Goal: Task Accomplishment & Management: Complete application form

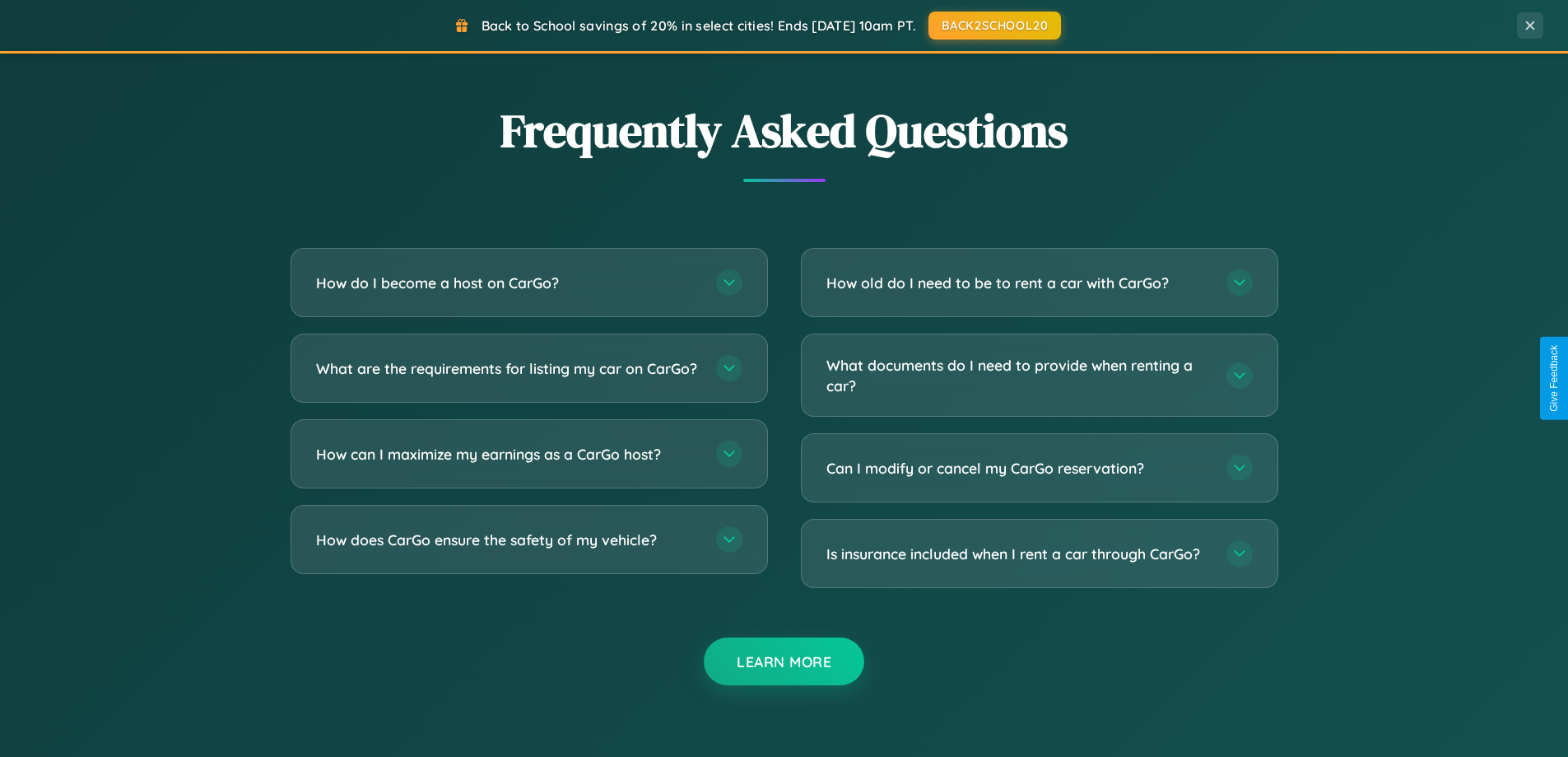
scroll to position [3168, 0]
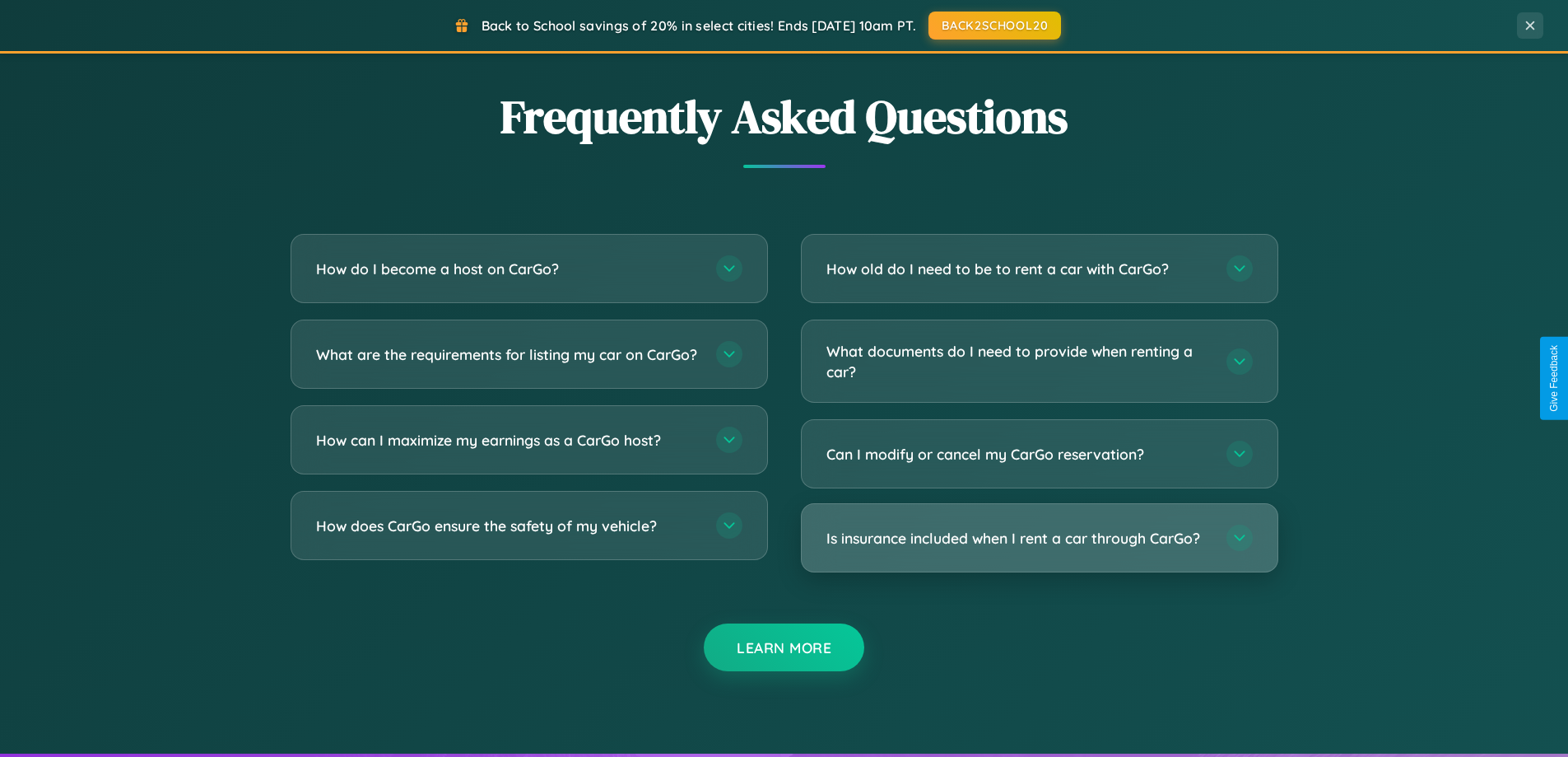
click at [1039, 538] on h3 "Is insurance included when I rent a car through CarGo?" at bounding box center [1018, 538] width 383 height 21
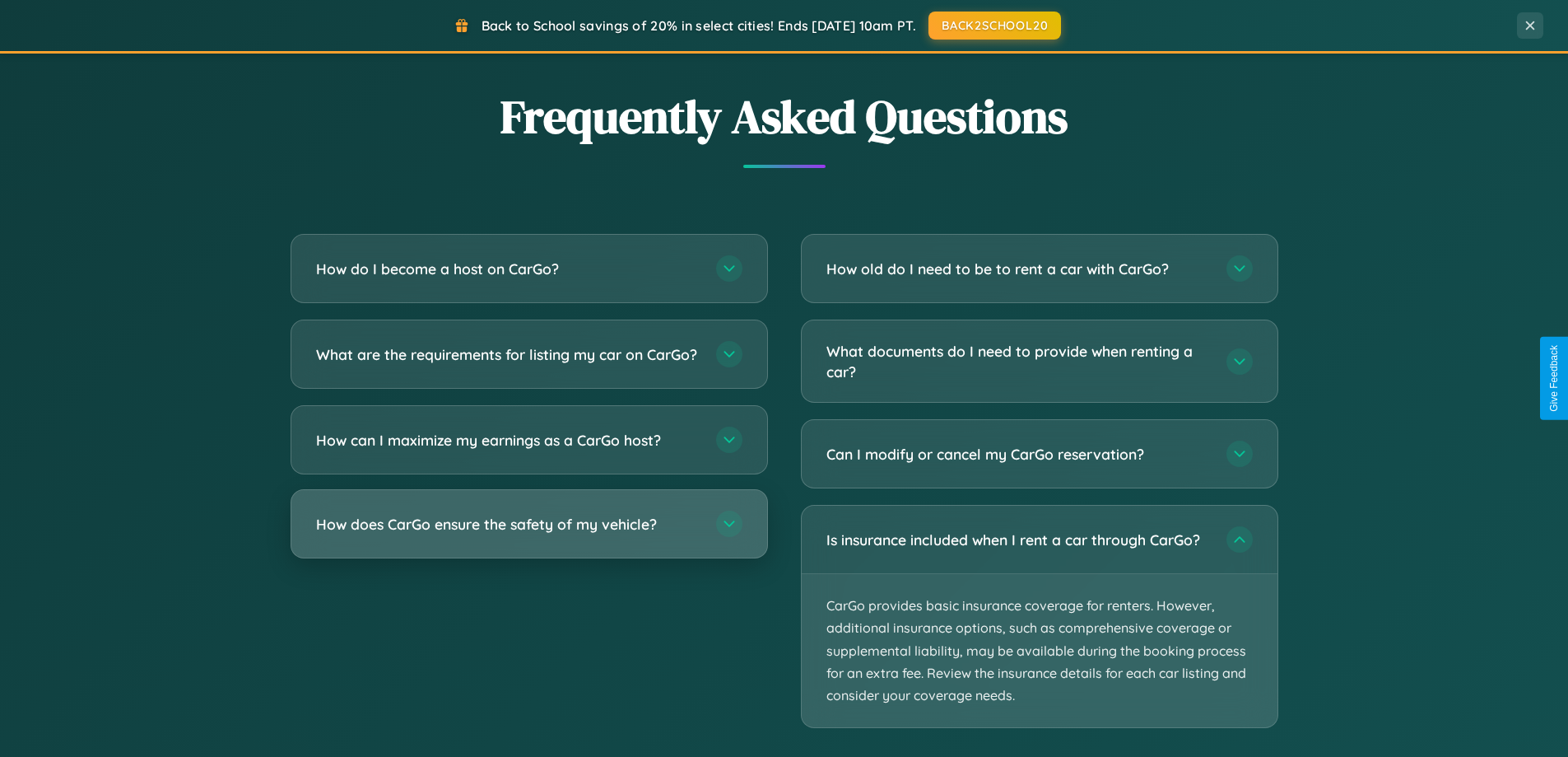
click at [528, 534] on h3 "How does CarGo ensure the safety of my vehicle?" at bounding box center [508, 523] width 383 height 21
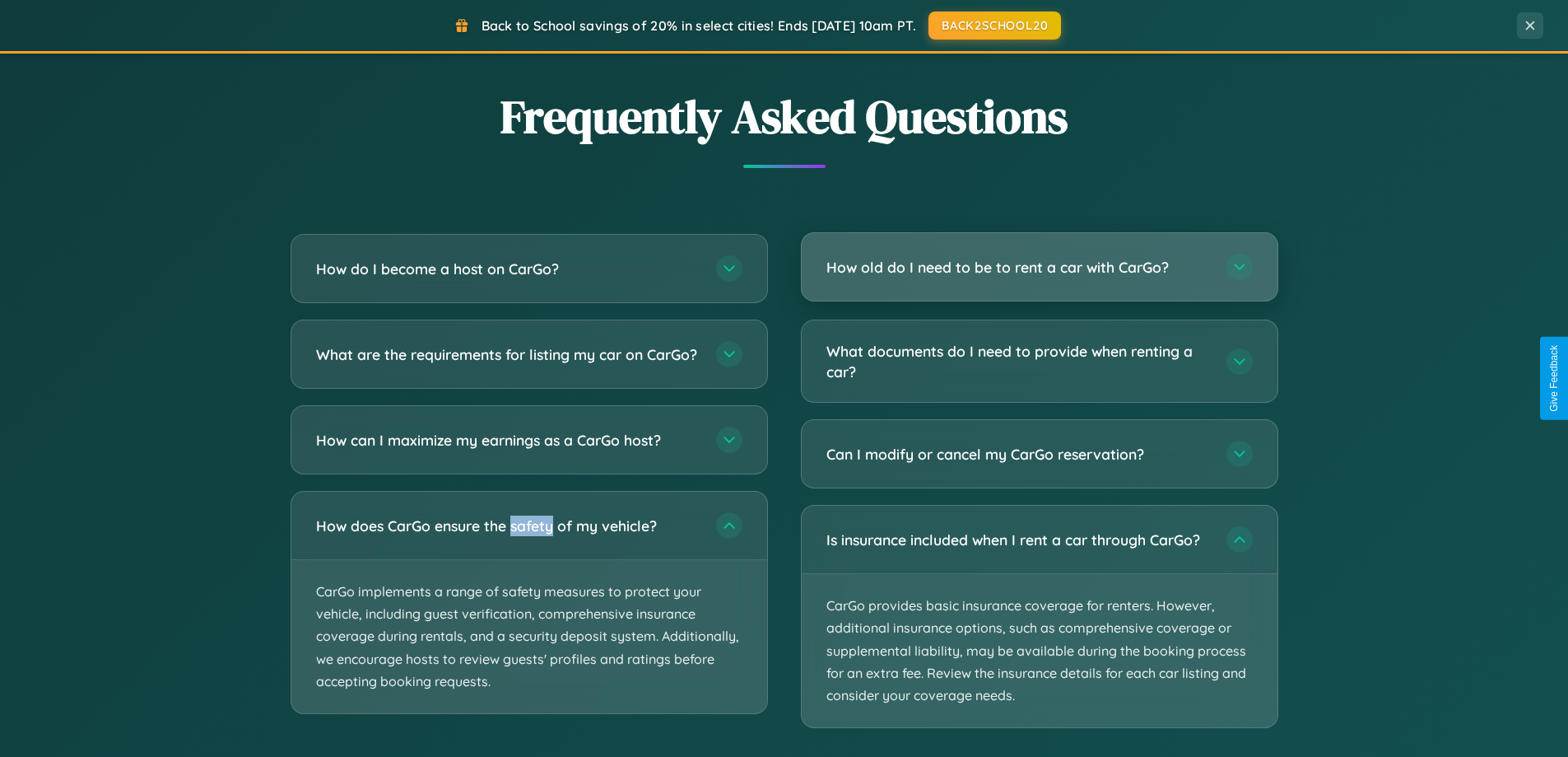
click at [1039, 267] on h3 "How old do I need to be to rent a car with CarGo?" at bounding box center [1018, 267] width 383 height 21
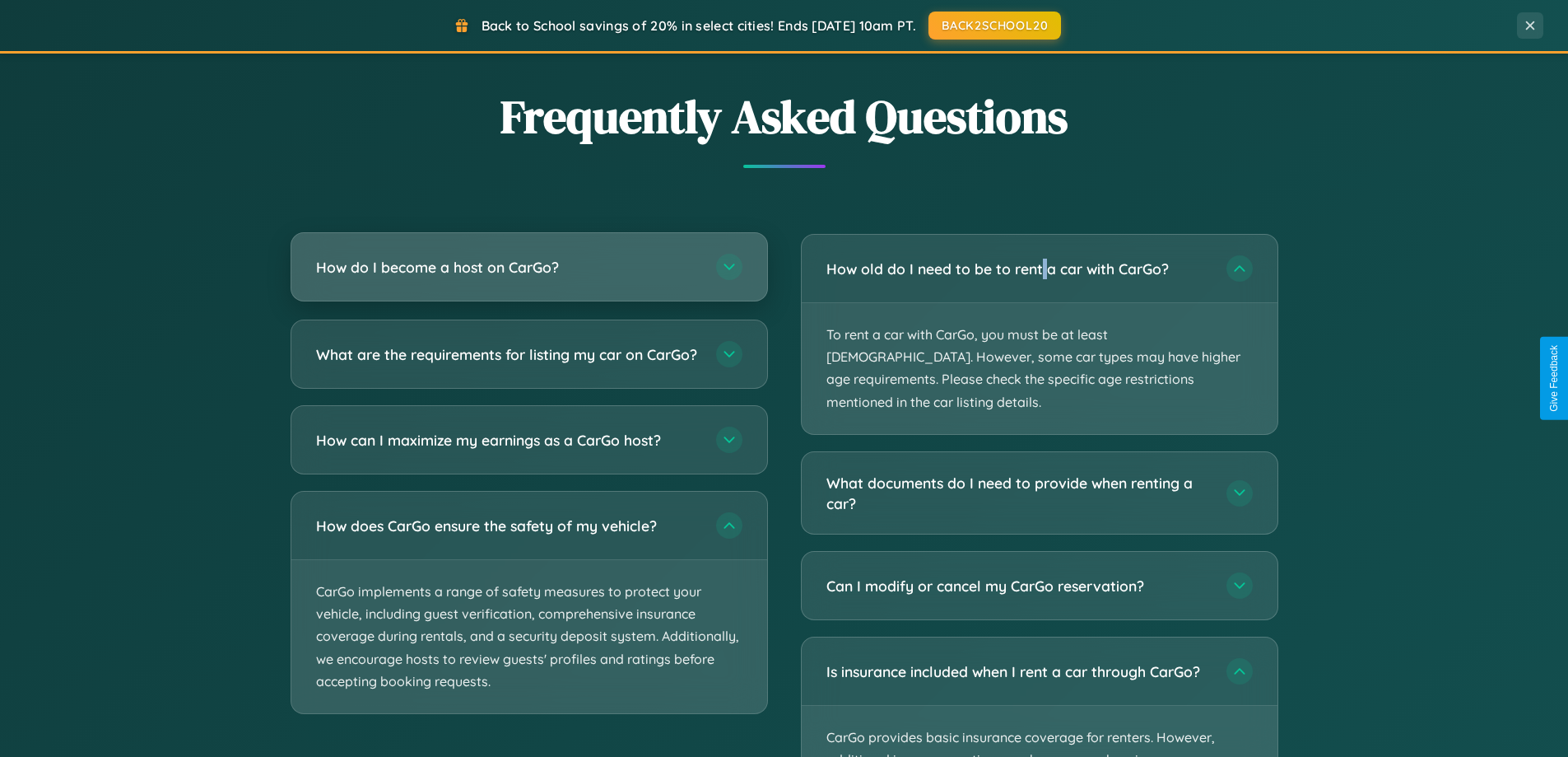
click at [528, 267] on h3 "How do I become a host on CarGo?" at bounding box center [508, 267] width 383 height 21
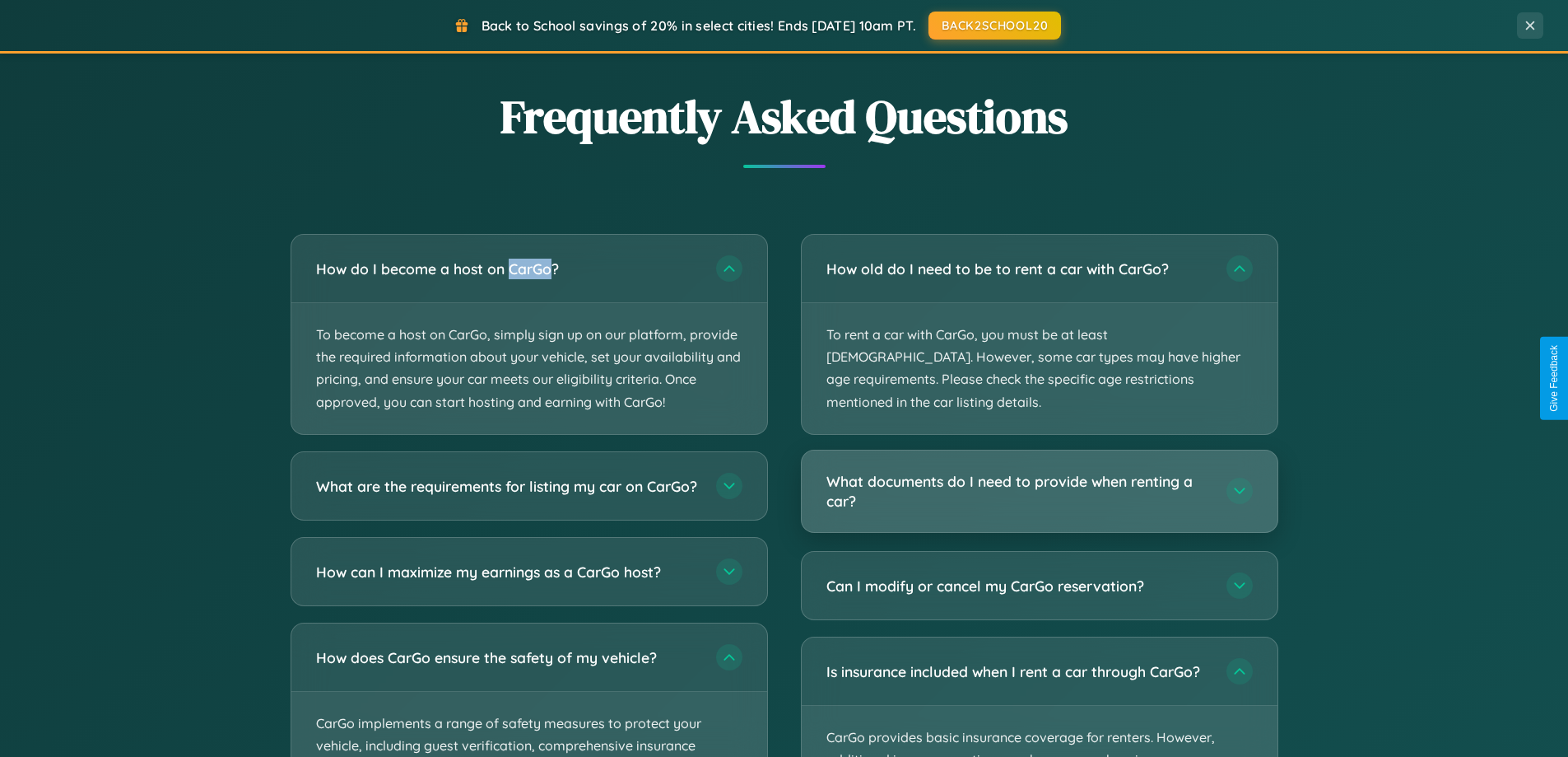
click at [1039, 471] on h3 "What documents do I need to provide when renting a car?" at bounding box center [1018, 491] width 383 height 40
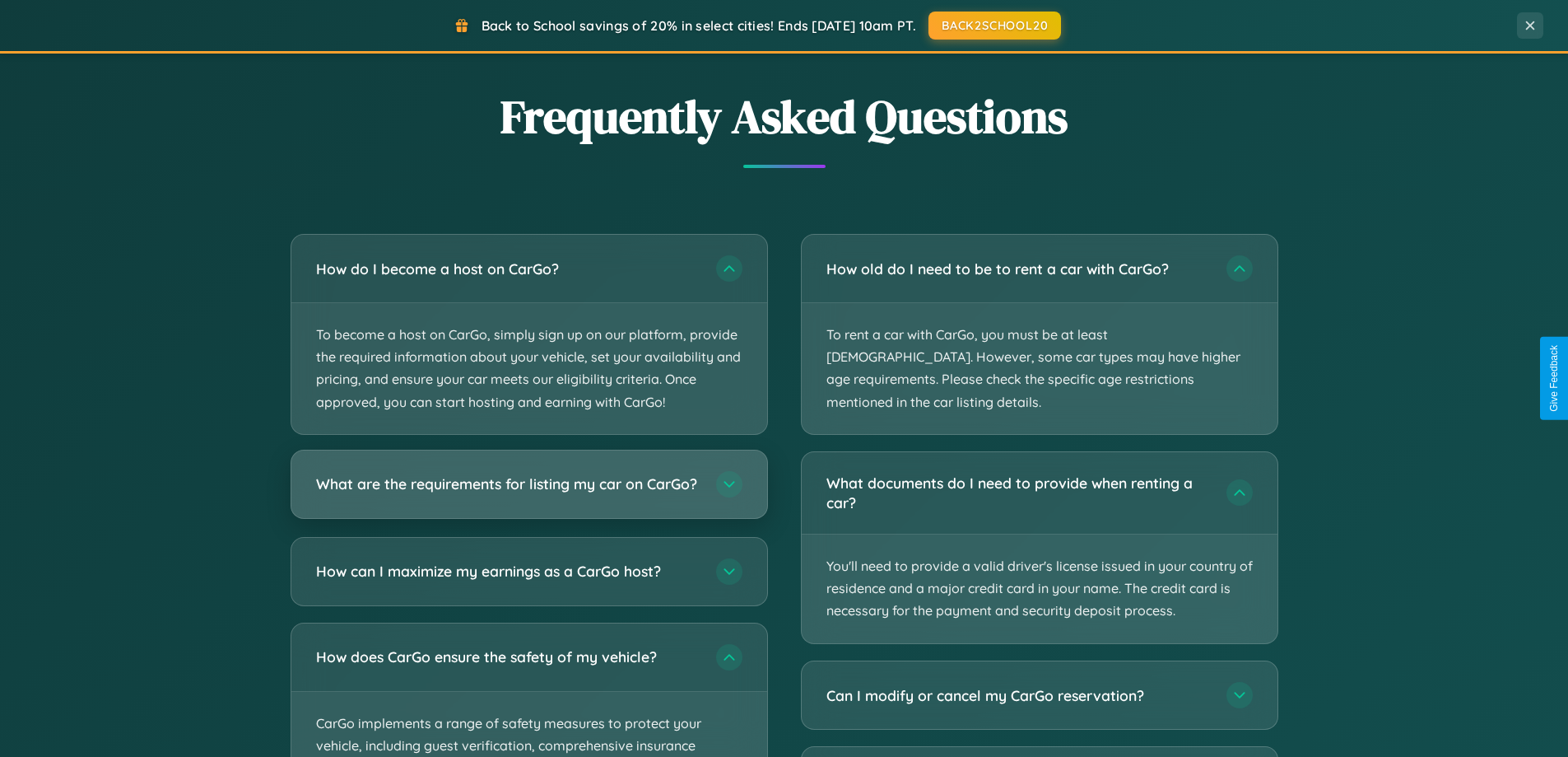
click at [528, 492] on h3 "What are the requirements for listing my car on CarGo?" at bounding box center [508, 483] width 383 height 21
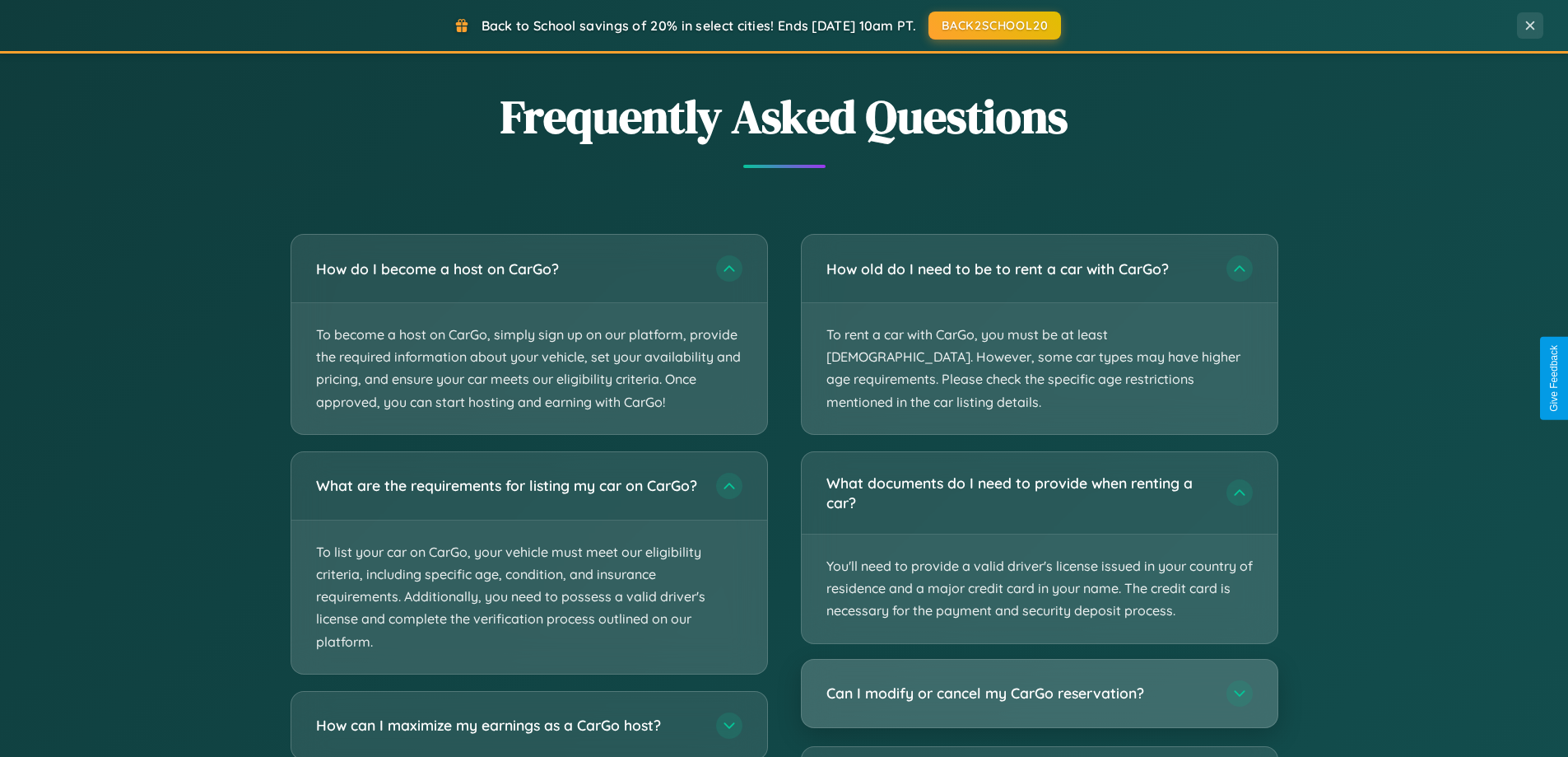
click at [1039, 683] on h3 "Can I modify or cancel my CarGo reservation?" at bounding box center [1018, 692] width 383 height 21
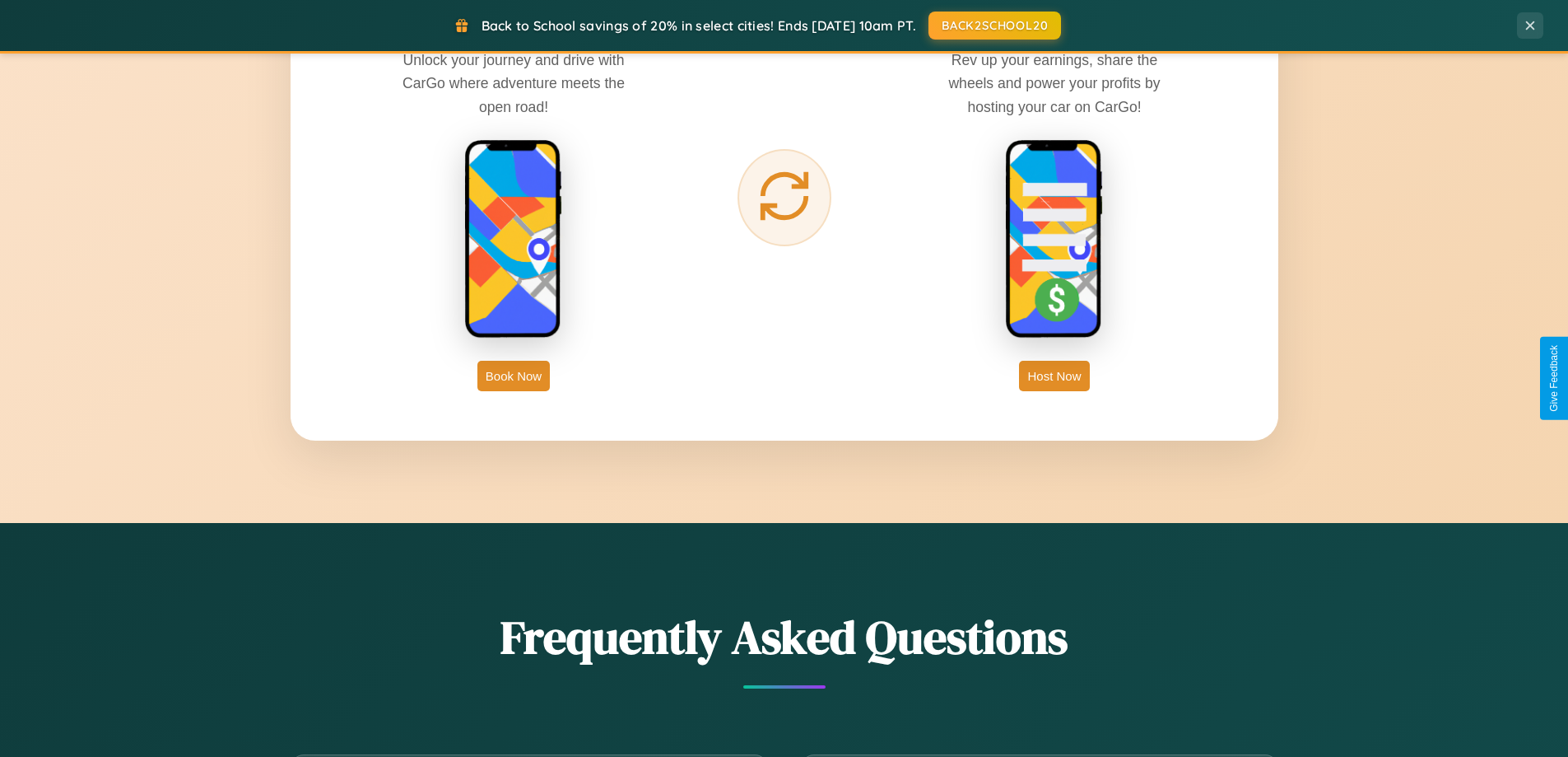
scroll to position [2645, 0]
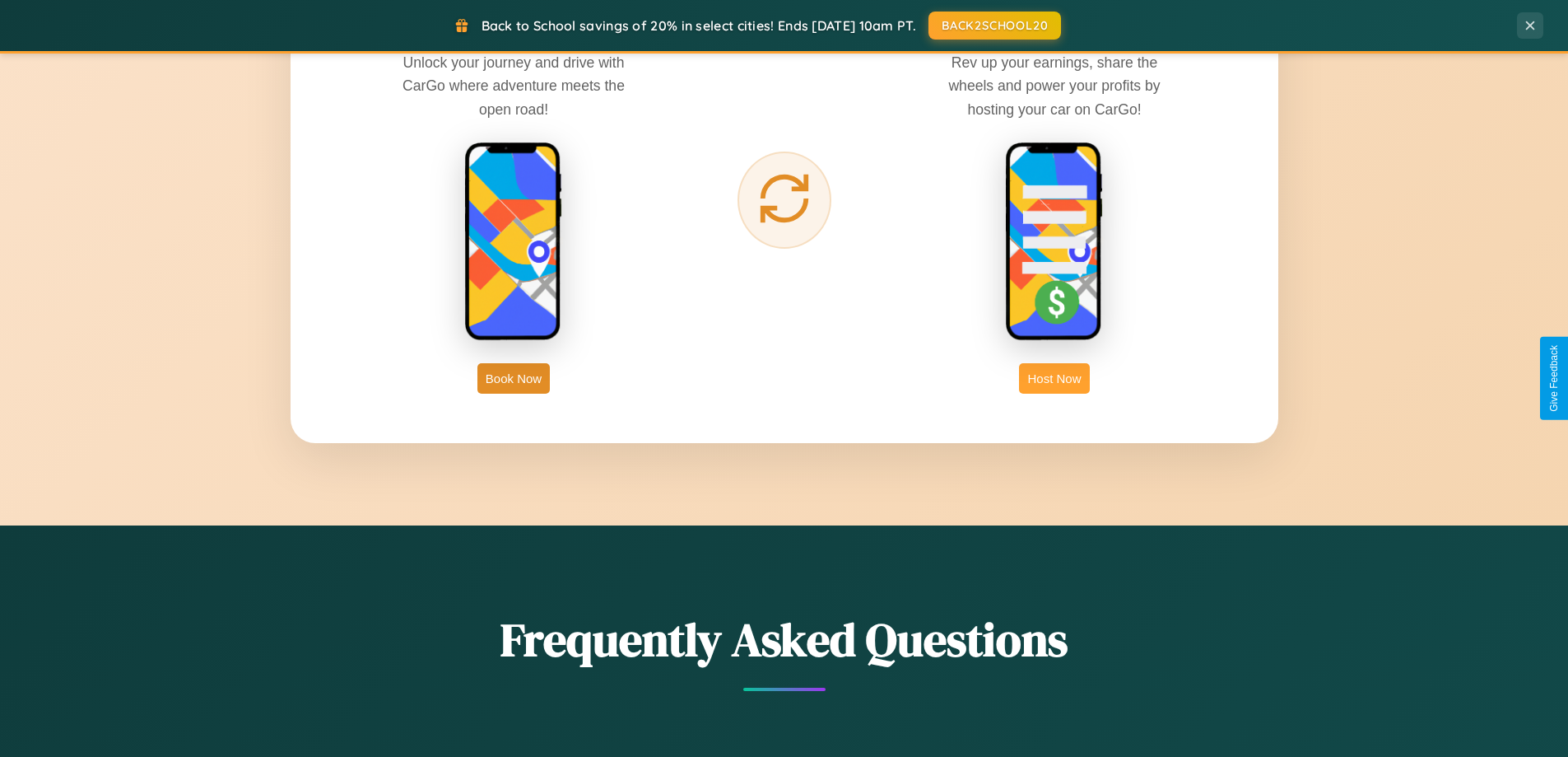
click at [1054, 378] on button "Host Now" at bounding box center [1054, 378] width 70 height 30
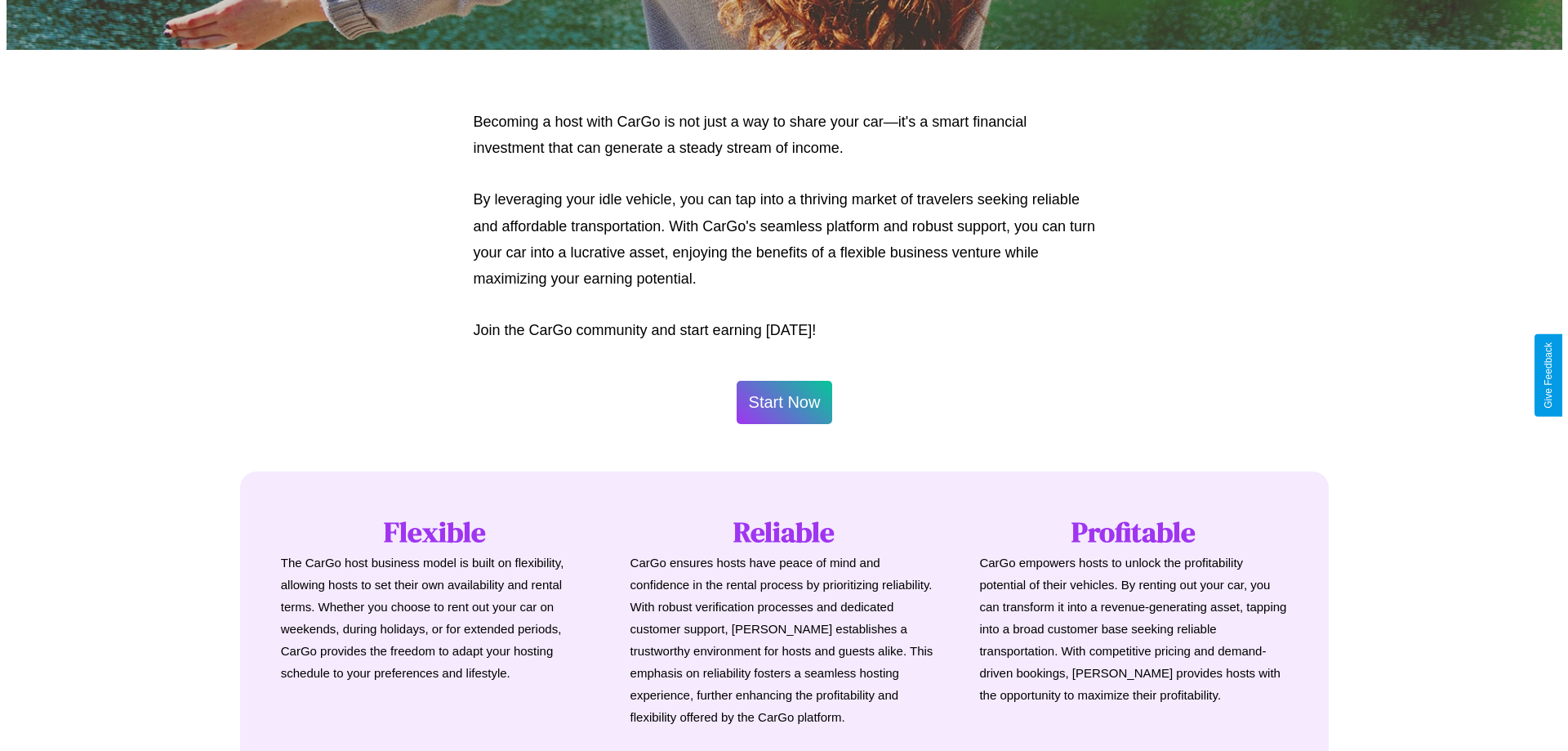
scroll to position [789, 0]
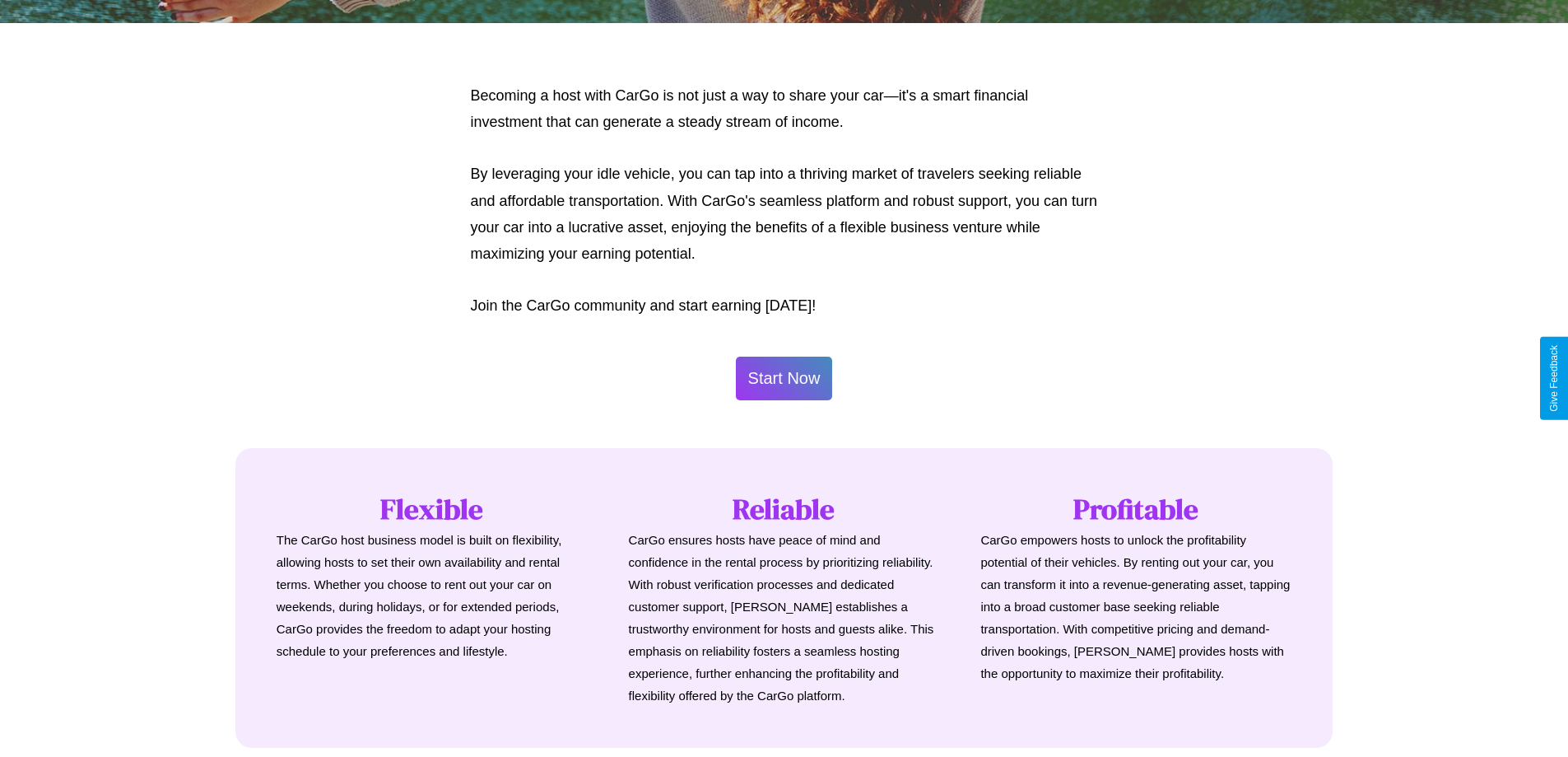
click at [784, 378] on button "Start Now" at bounding box center [784, 378] width 97 height 44
